Goal: Task Accomplishment & Management: Use online tool/utility

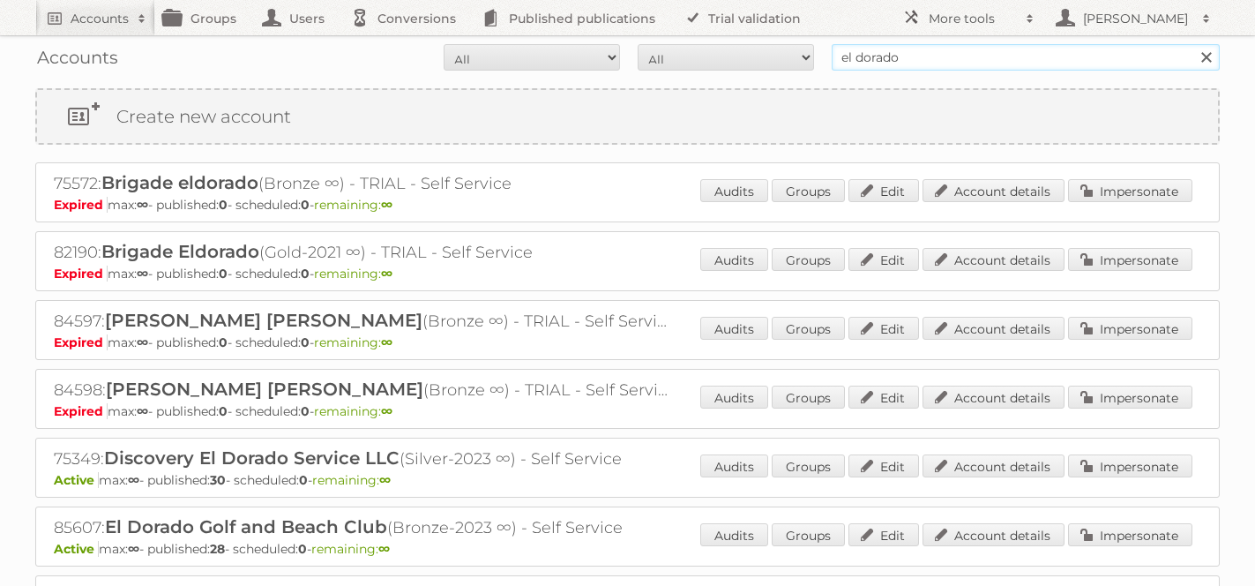
click at [939, 59] on input "el dorado" at bounding box center [1026, 57] width 388 height 26
click at [861, 57] on input "el dorado" at bounding box center [1026, 57] width 388 height 26
type input "tfg media"
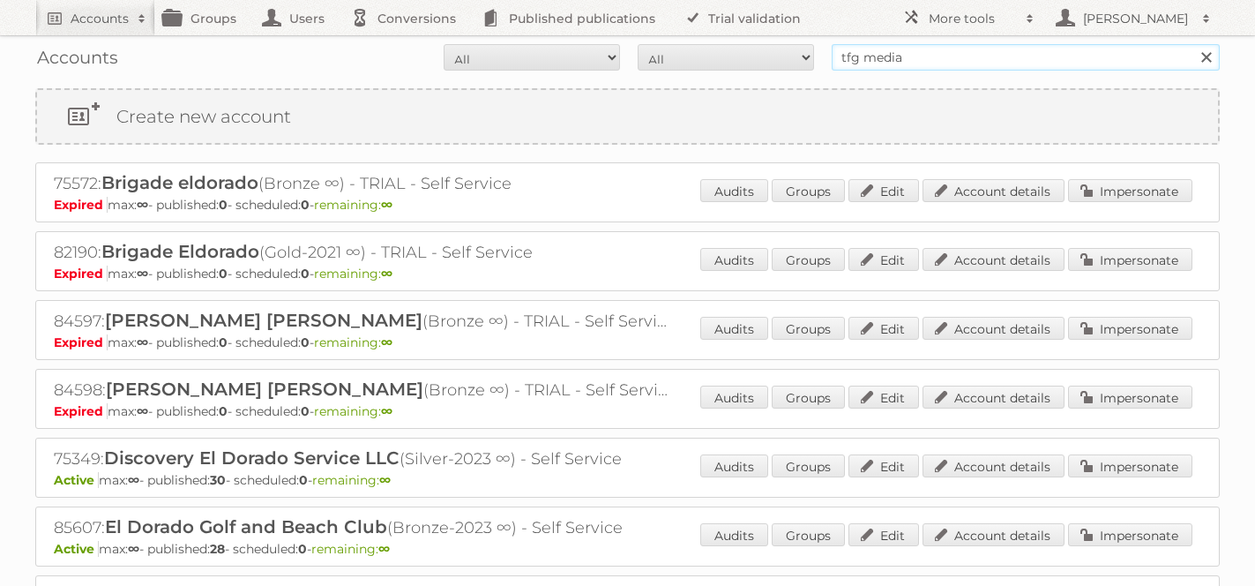
click at [1193, 44] on input "Search" at bounding box center [1206, 57] width 26 height 26
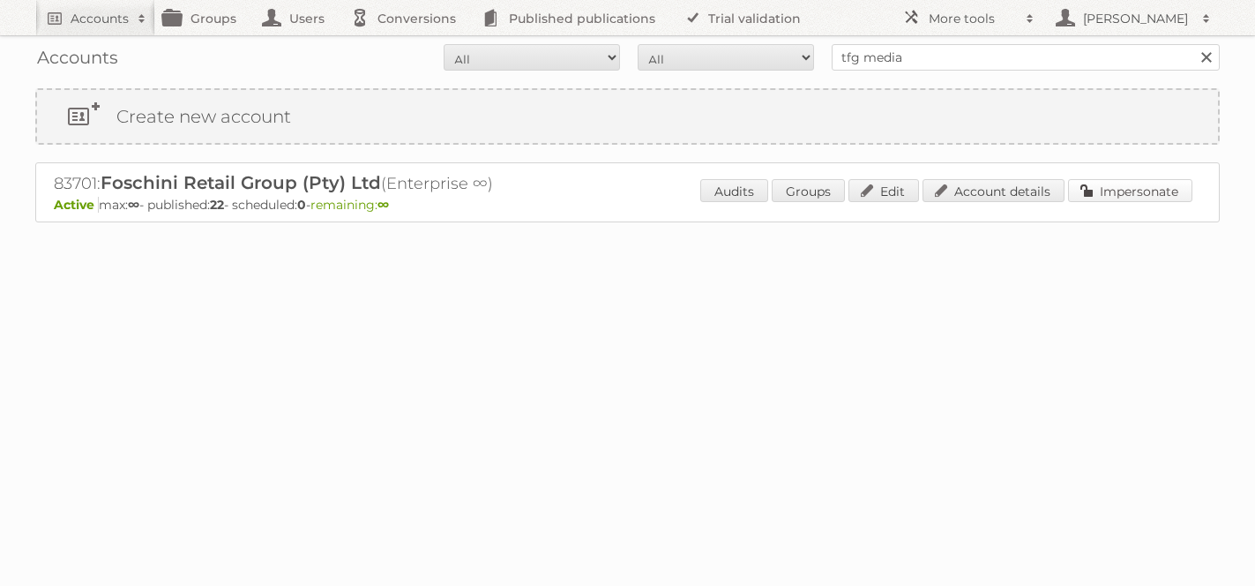
click at [1166, 191] on link "Impersonate" at bounding box center [1130, 190] width 124 height 23
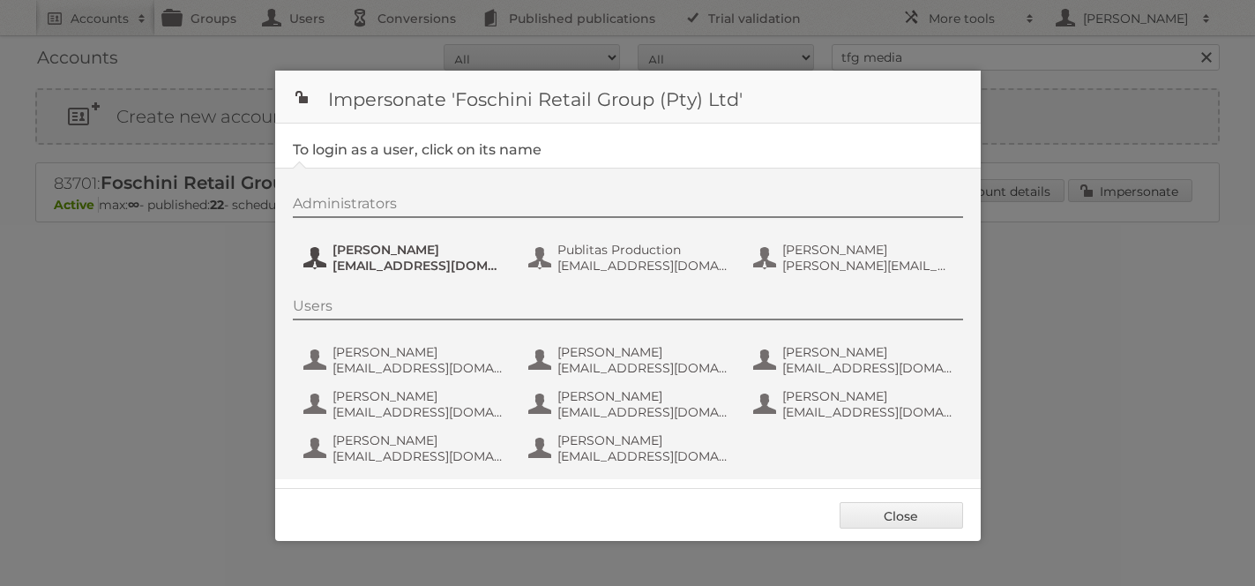
click at [395, 259] on span "[EMAIL_ADDRESS][DOMAIN_NAME]" at bounding box center [418, 266] width 171 height 16
